Goal: Task Accomplishment & Management: Use online tool/utility

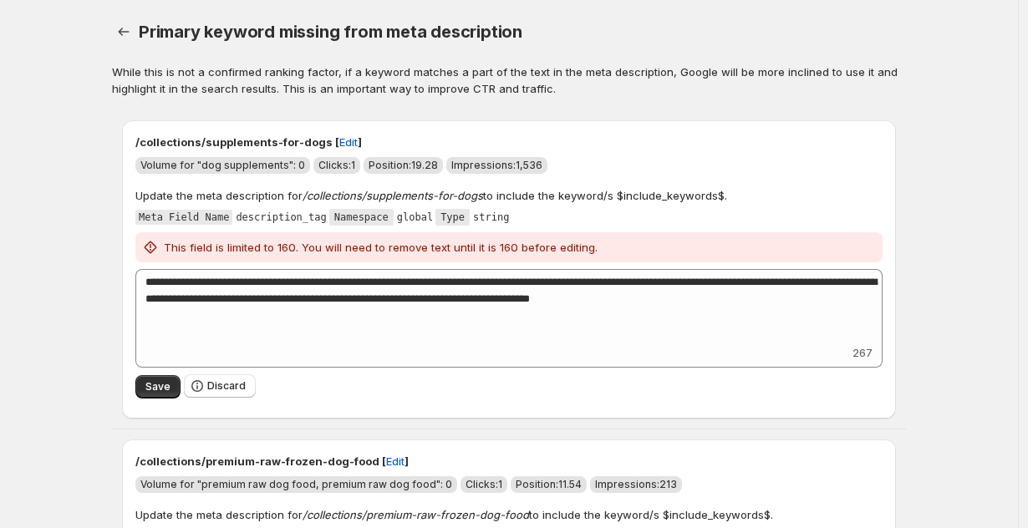
drag, startPoint x: 133, startPoint y: 141, endPoint x: 315, endPoint y: 155, distance: 182.7
click at [315, 155] on div "**********" at bounding box center [509, 269] width 774 height 298
drag, startPoint x: 302, startPoint y: 196, endPoint x: 481, endPoint y: 198, distance: 178.8
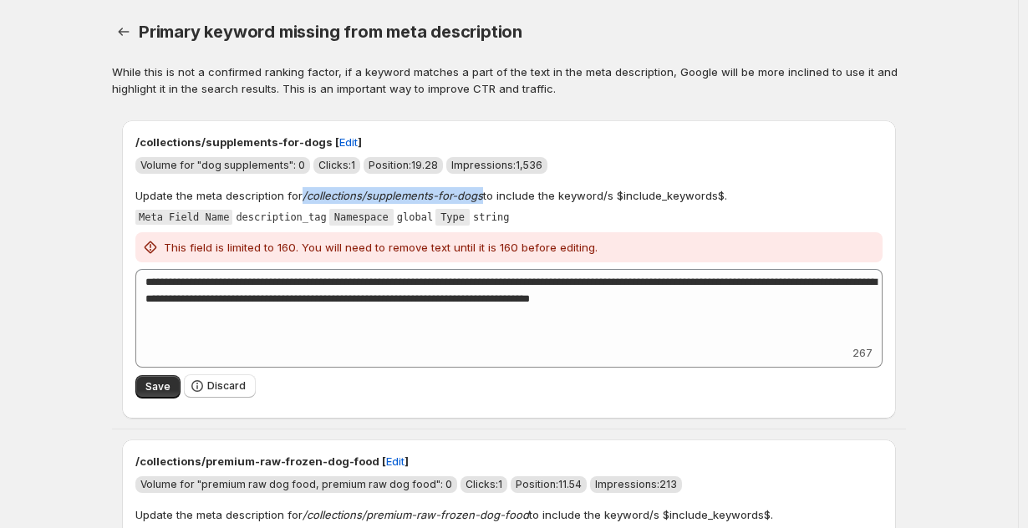
click at [481, 198] on em "/collections/supplements-for-dogs" at bounding box center [392, 195] width 180 height 13
copy em "/collections/supplements-for-dogs"
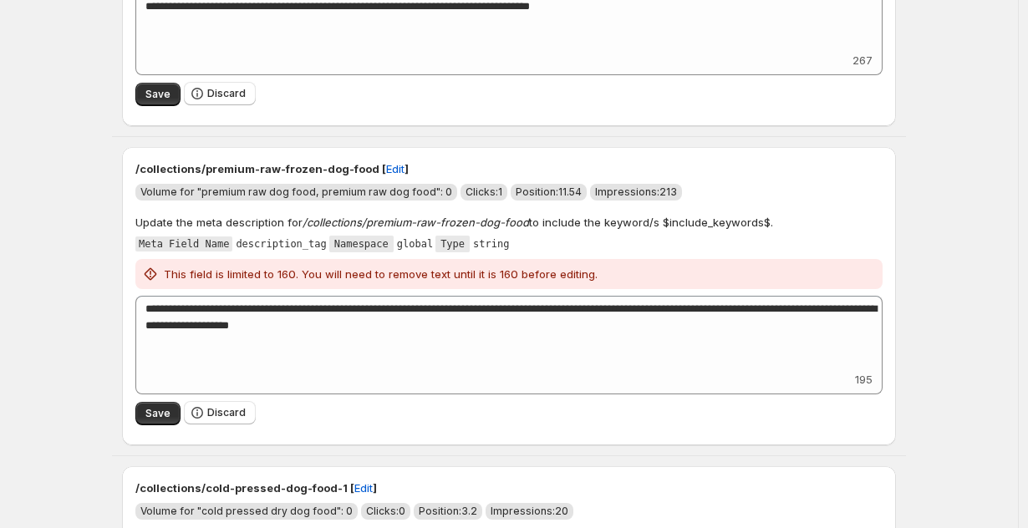
scroll to position [363, 0]
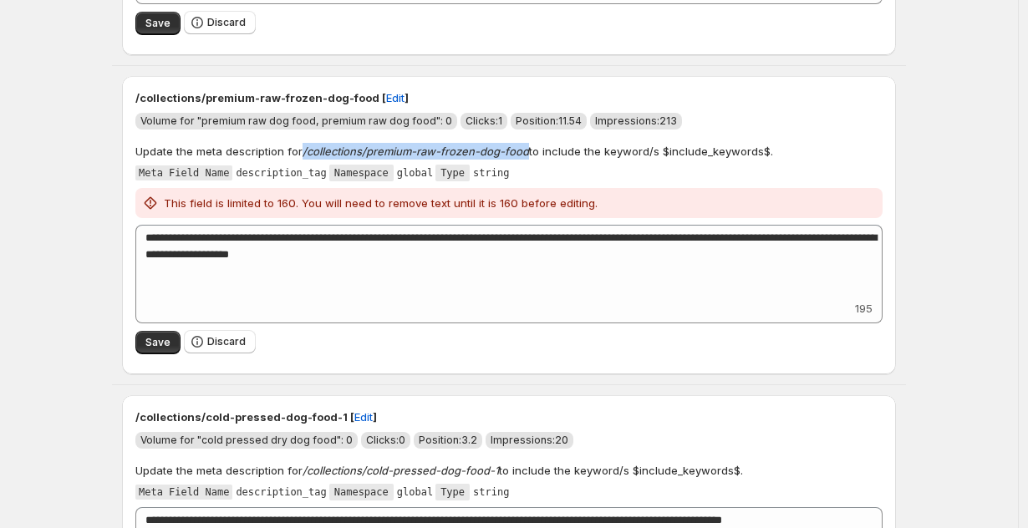
drag, startPoint x: 303, startPoint y: 150, endPoint x: 528, endPoint y: 156, distance: 224.8
click at [528, 156] on p "Update the meta description for /collections/premium-raw-frozen-dog-food to inc…" at bounding box center [454, 151] width 638 height 17
copy em "/collections/premium-raw-frozen-dog-food"
click at [116, 289] on div "**********" at bounding box center [509, 225] width 794 height 318
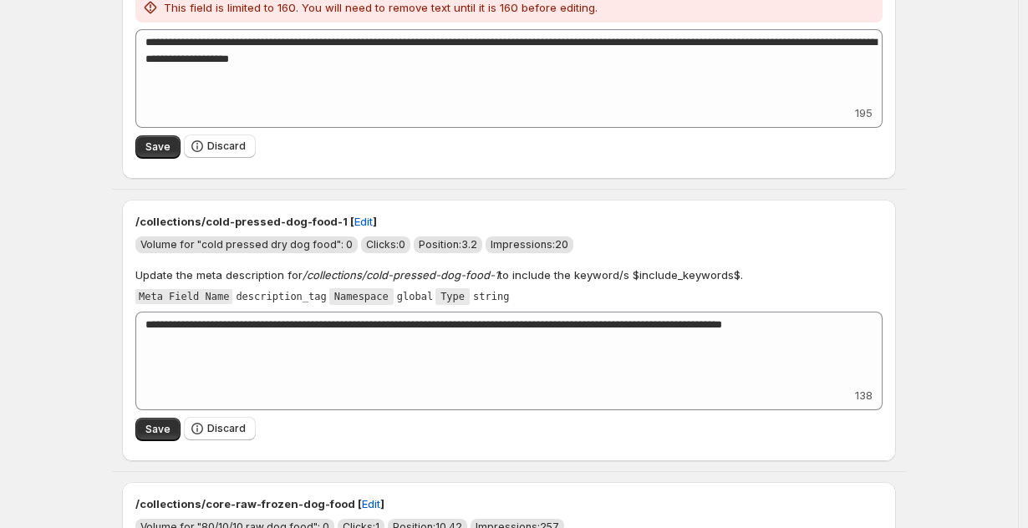
scroll to position [583, 0]
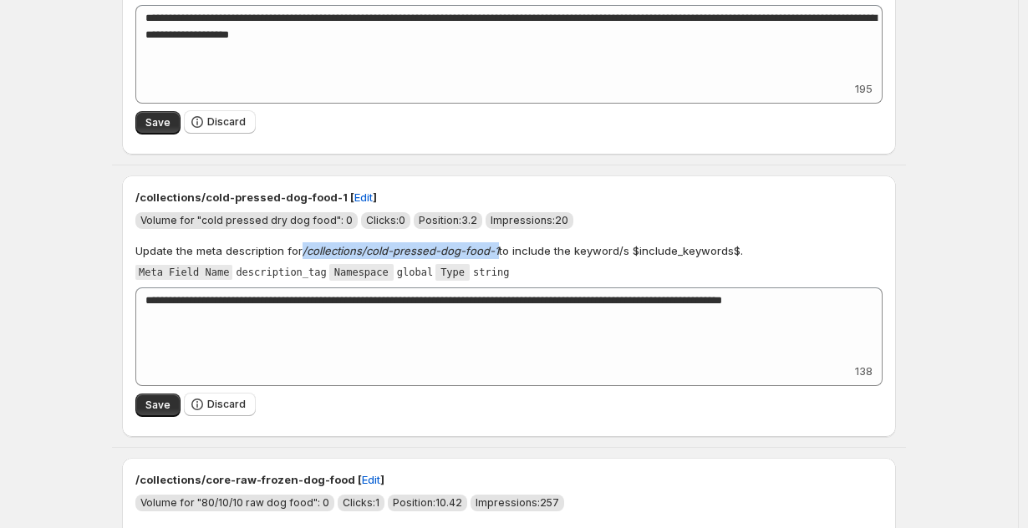
drag, startPoint x: 303, startPoint y: 250, endPoint x: 498, endPoint y: 256, distance: 194.8
click at [498, 256] on p "Update the meta description for /collections/cold-pressed-dog-food-1 to include…" at bounding box center [438, 250] width 607 height 17
copy em "/collections/cold-pressed-dog-food-1"
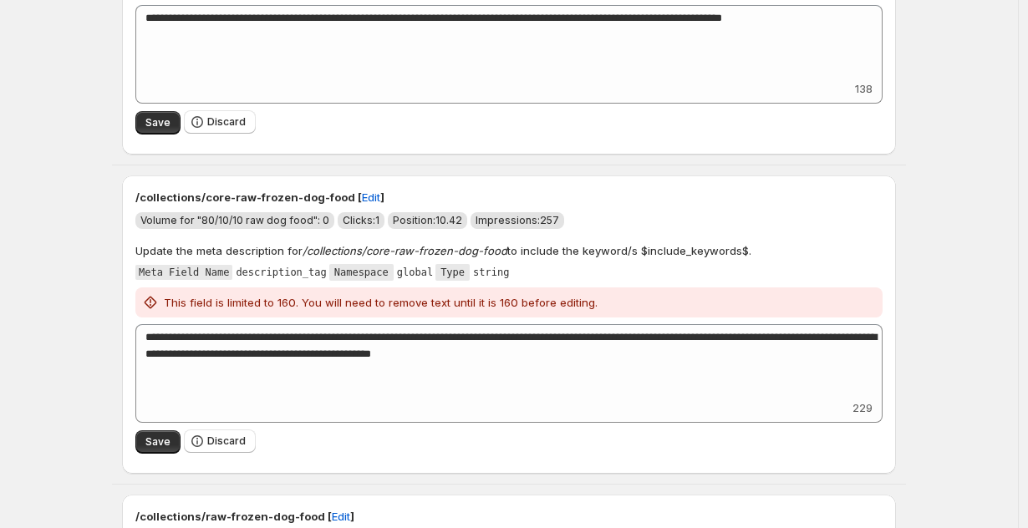
scroll to position [895, 0]
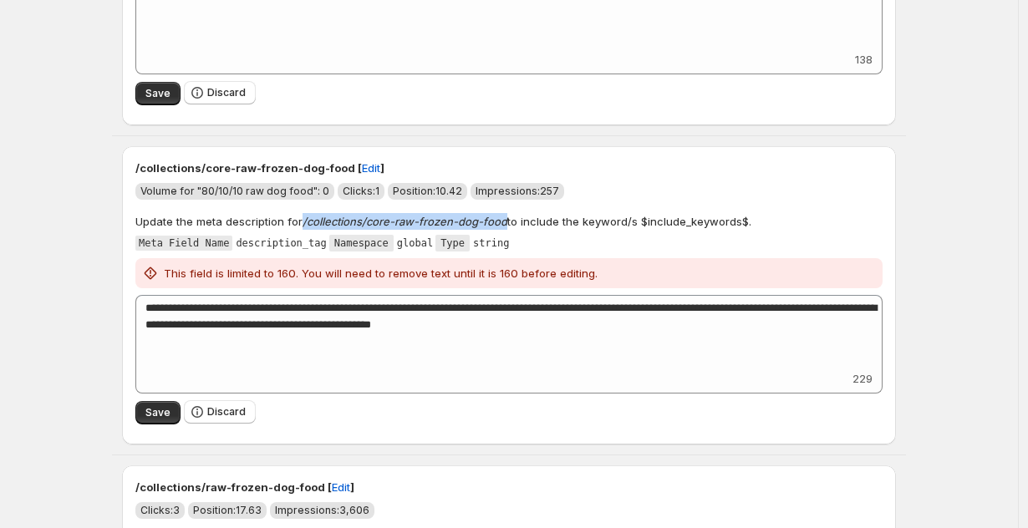
drag, startPoint x: 303, startPoint y: 221, endPoint x: 504, endPoint y: 226, distance: 200.6
click at [504, 226] on em "/collections/core-raw-frozen-dog-food" at bounding box center [404, 221] width 205 height 13
copy em "/collections/core-raw-frozen-dog-food"
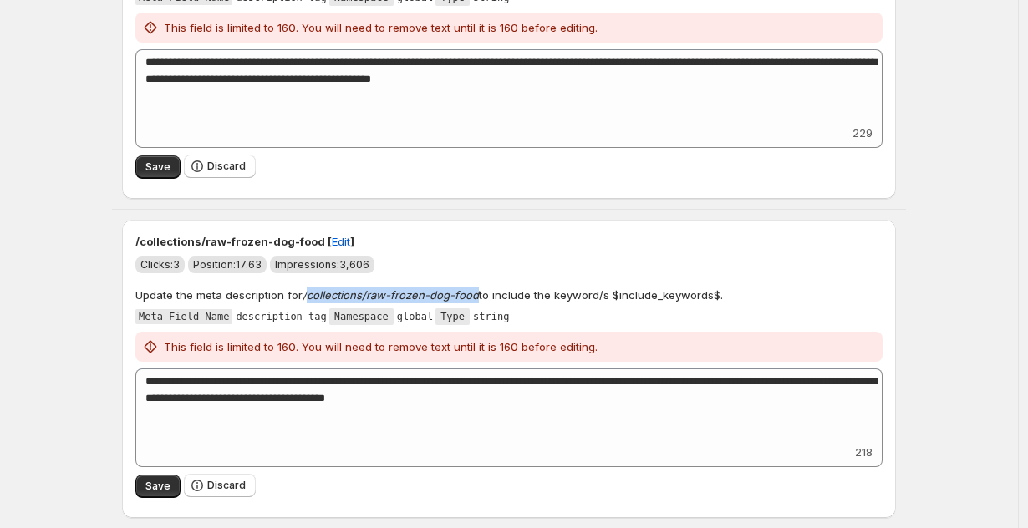
drag, startPoint x: 304, startPoint y: 292, endPoint x: 478, endPoint y: 302, distance: 174.0
click at [478, 302] on p "Update the meta description for /collections/raw-frozen-dog-food to include the…" at bounding box center [428, 295] width 587 height 17
copy p "collections/raw-frozen-dog-food"
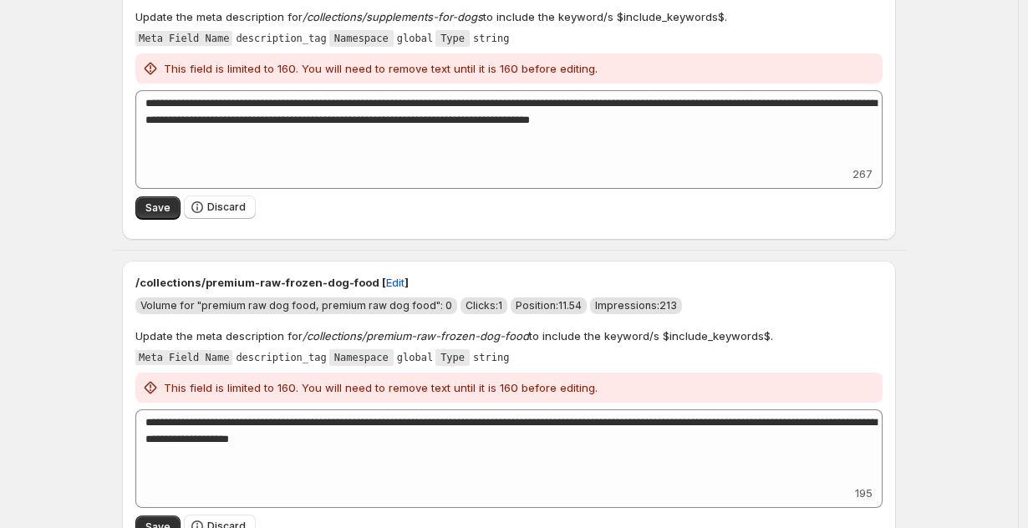
scroll to position [335, 0]
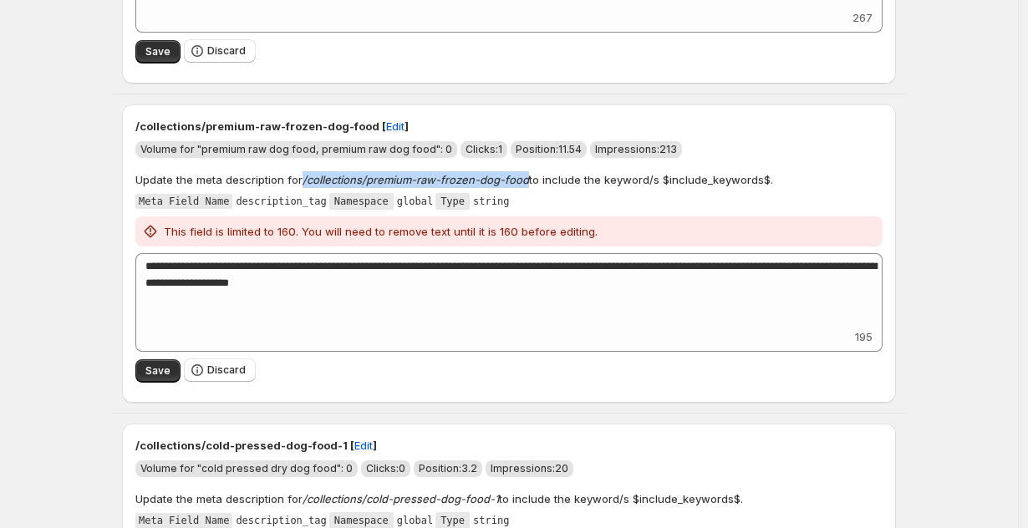
drag, startPoint x: 303, startPoint y: 180, endPoint x: 528, endPoint y: 186, distance: 224.9
click at [528, 186] on p "Update the meta description for /collections/premium-raw-frozen-dog-food to inc…" at bounding box center [454, 179] width 638 height 17
copy em "/collections/premium-raw-frozen-dog-food"
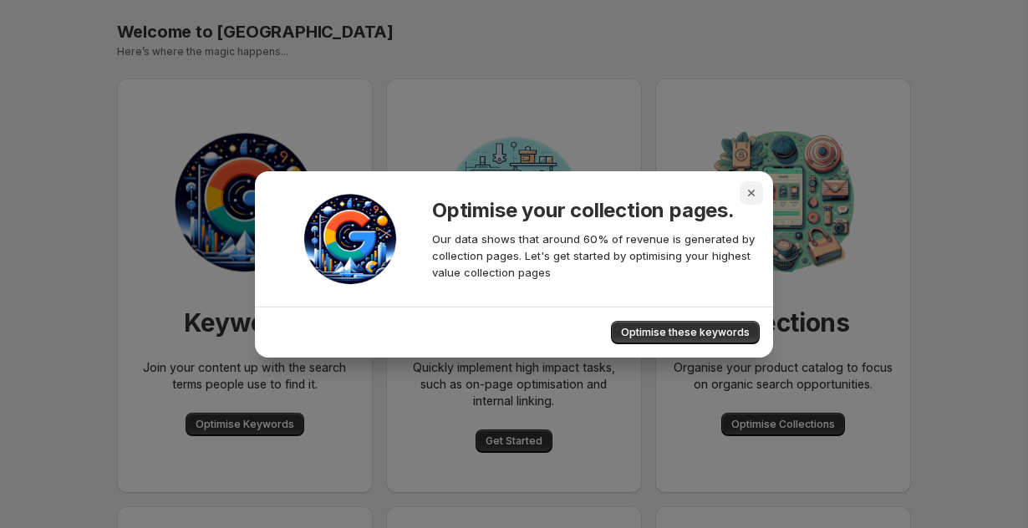
click at [751, 190] on icon "Close" at bounding box center [751, 193] width 17 height 17
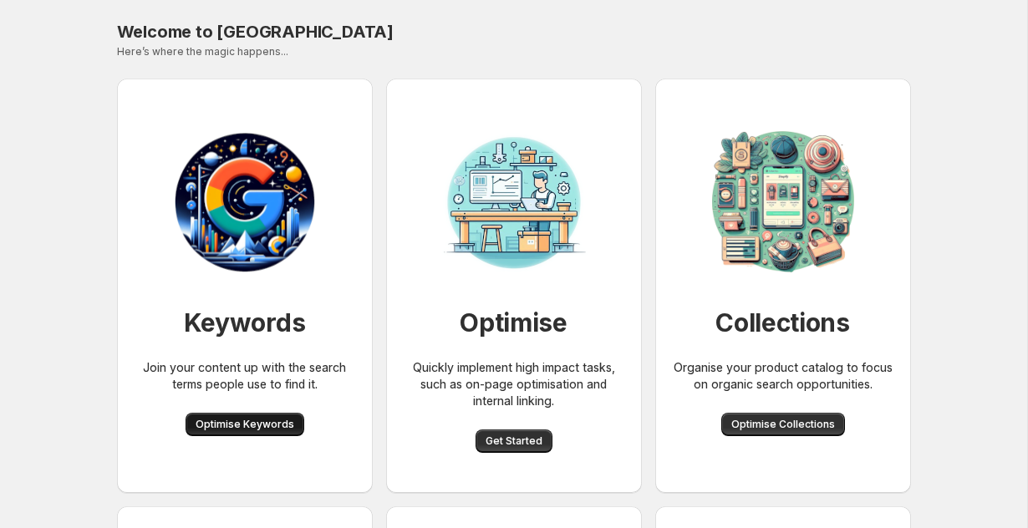
click at [280, 419] on span "Optimise Keywords" at bounding box center [245, 424] width 99 height 13
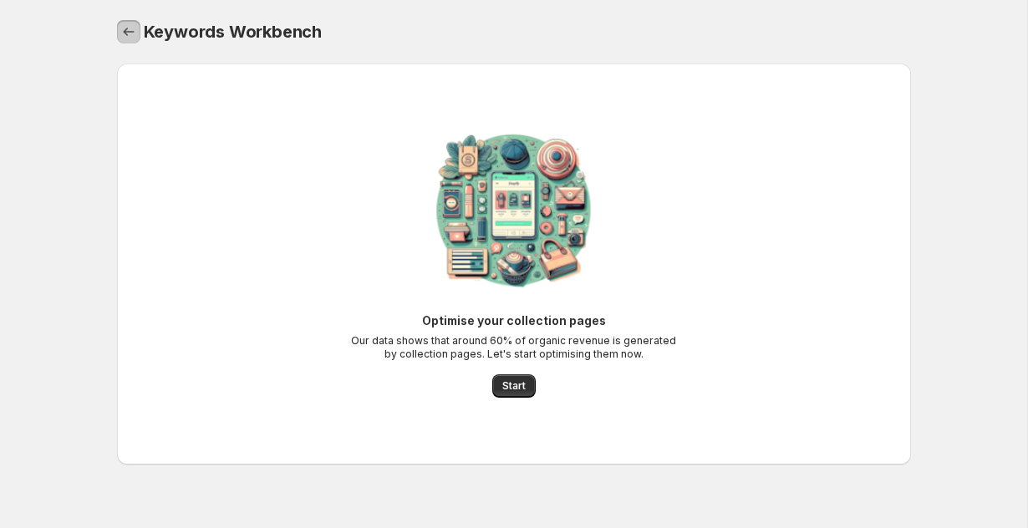
click at [130, 38] on icon "Home" at bounding box center [128, 31] width 17 height 17
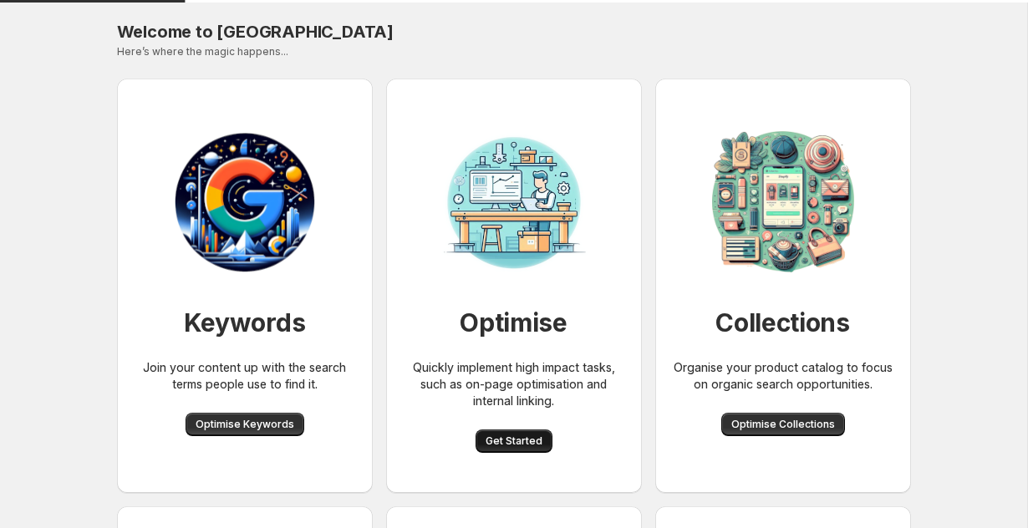
click at [488, 436] on span "Get Started" at bounding box center [513, 441] width 57 height 13
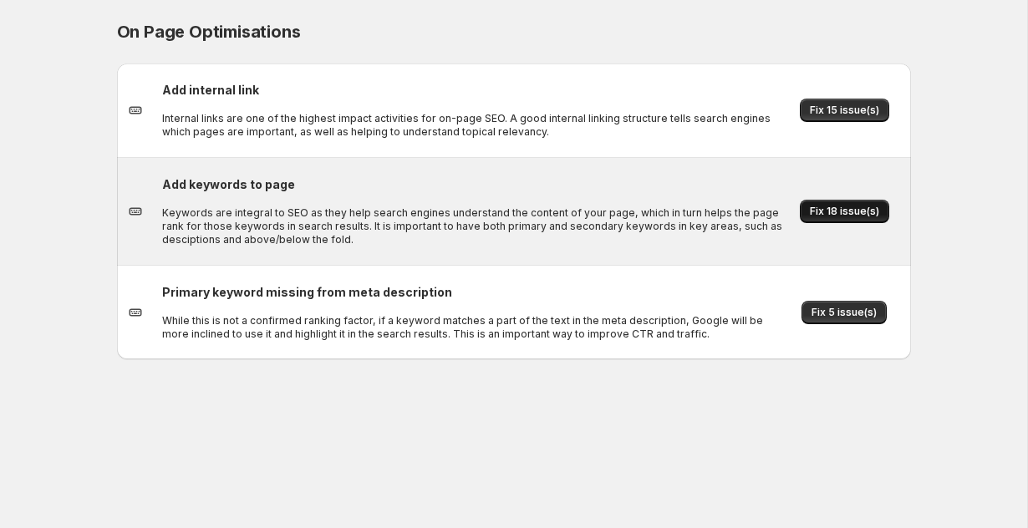
click at [821, 214] on span "Fix 18 issue(s)" at bounding box center [844, 211] width 69 height 13
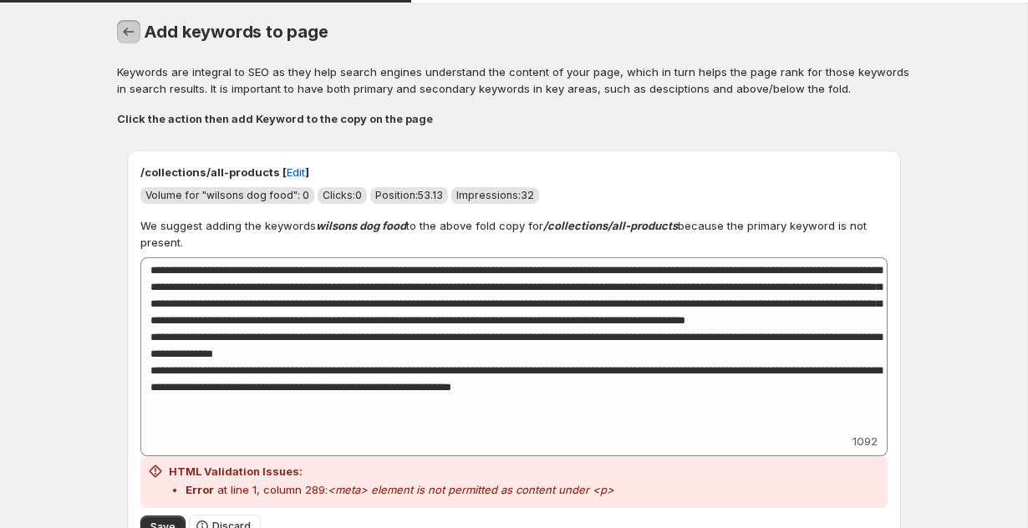
click at [124, 27] on icon "button" at bounding box center [128, 31] width 17 height 17
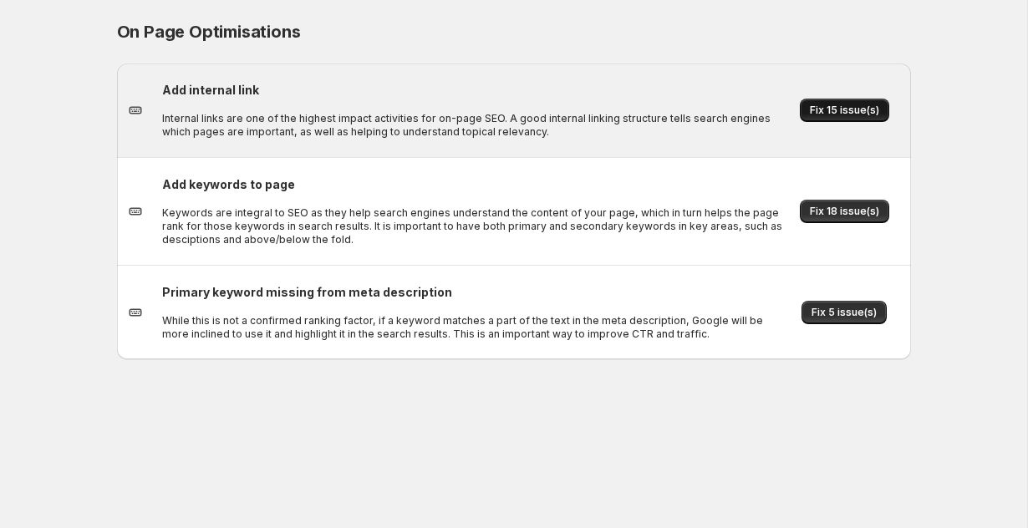
click at [824, 119] on button "Fix 15 issue(s)" at bounding box center [844, 110] width 89 height 23
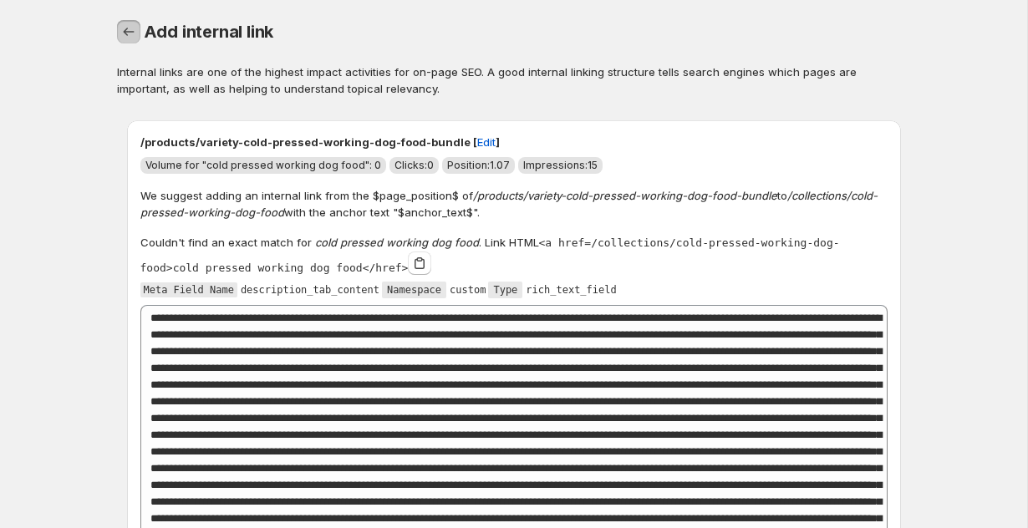
click at [125, 36] on icon "button" at bounding box center [128, 31] width 17 height 17
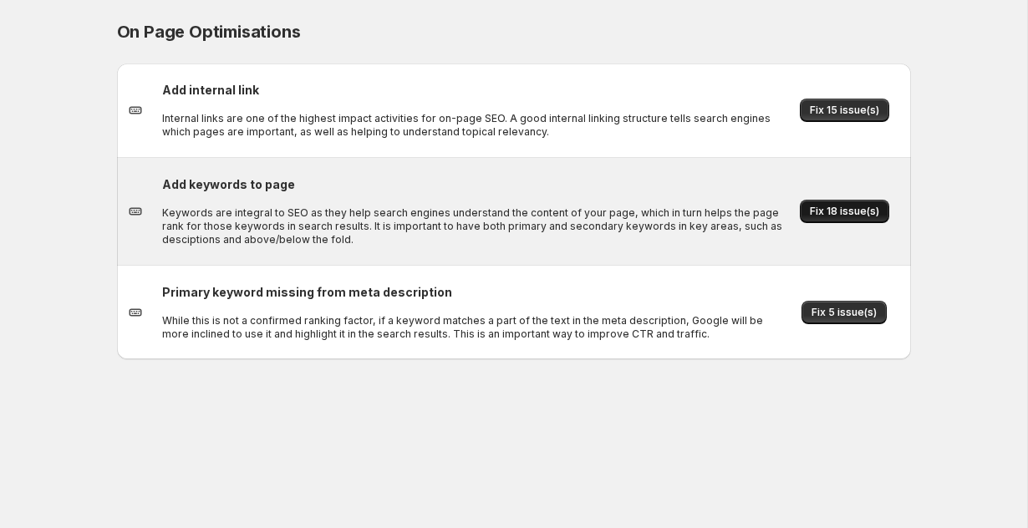
click at [829, 211] on span "Fix 18 issue(s)" at bounding box center [844, 211] width 69 height 13
